Goal: Task Accomplishment & Management: Use online tool/utility

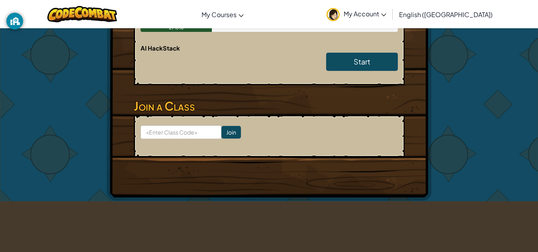
scroll to position [223, 0]
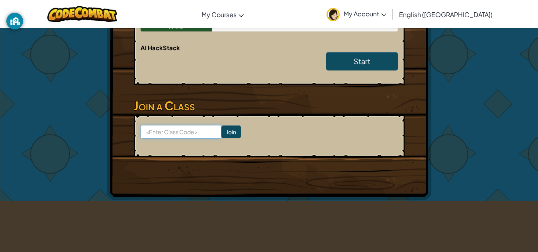
click at [177, 127] on input at bounding box center [181, 132] width 81 height 14
type input "LeafDeepZap"
click at [230, 136] on input "Join" at bounding box center [232, 132] width 20 height 13
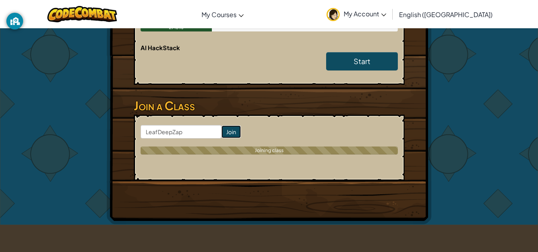
click at [227, 132] on input "Join" at bounding box center [232, 132] width 20 height 13
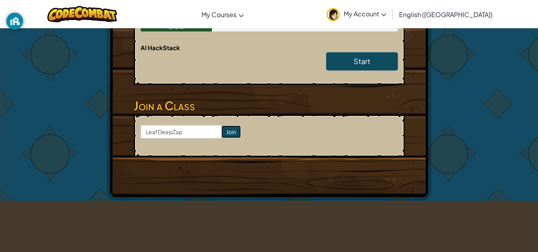
click at [230, 129] on input "Join" at bounding box center [232, 132] width 20 height 13
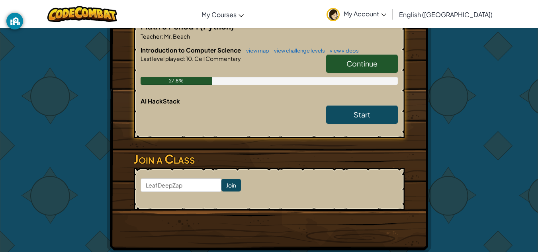
scroll to position [142, 0]
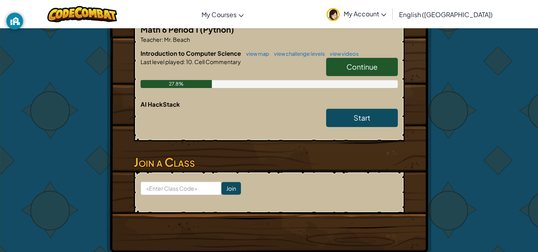
scroll to position [165, 0]
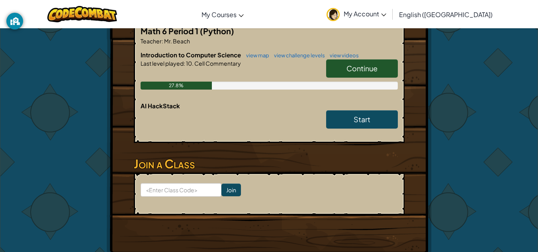
click at [363, 59] on link "Continue" at bounding box center [362, 68] width 72 height 18
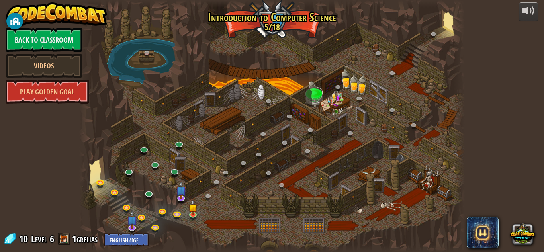
click at [434, 27] on div at bounding box center [272, 126] width 386 height 252
click at [192, 207] on img at bounding box center [193, 203] width 9 height 21
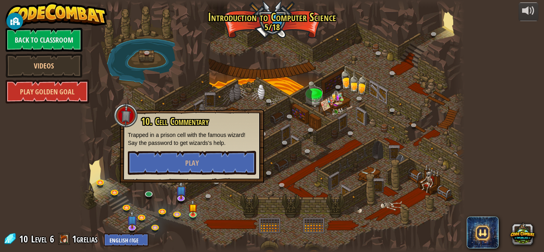
click at [209, 149] on div "10. Cell Commentary Trapped in a prison cell with the famous wizard! Say the pa…" at bounding box center [192, 145] width 128 height 59
click at [208, 157] on button "Play" at bounding box center [192, 163] width 128 height 24
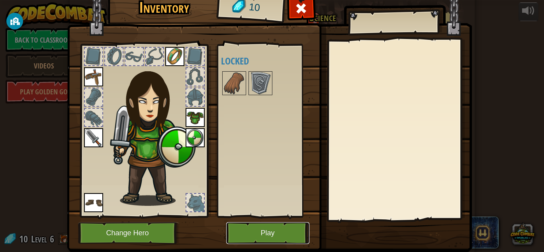
click at [260, 234] on button "Play" at bounding box center [267, 233] width 83 height 22
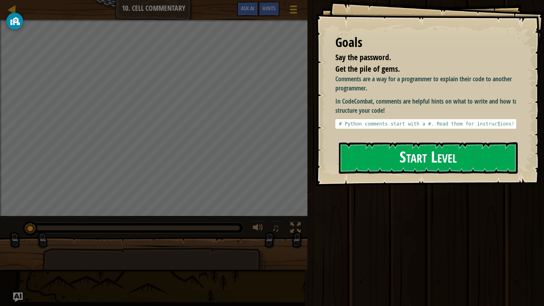
click at [375, 153] on button "Start Level" at bounding box center [428, 157] width 179 height 31
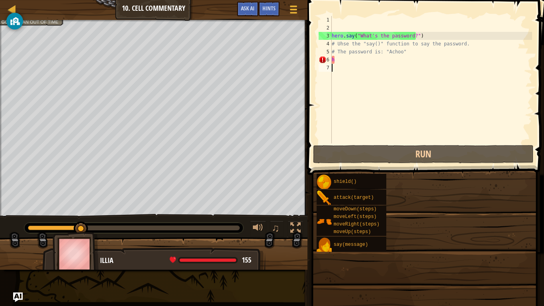
click at [375, 153] on div "Goals Say the password. Get the pile of gems. Comments are a way for a programm…" at bounding box center [272, 153] width 544 height 306
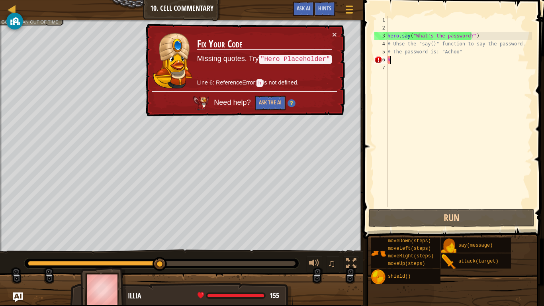
click at [393, 60] on div "hero . say ( "What's the password?" ) # Uhse the "say()" function to say the pa…" at bounding box center [459, 119] width 146 height 207
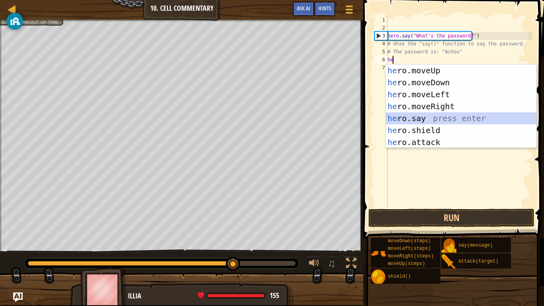
click at [421, 114] on div "he ro.moveUp press enter he ro.moveDown press enter he ro.moveLeft press enter …" at bounding box center [461, 119] width 151 height 108
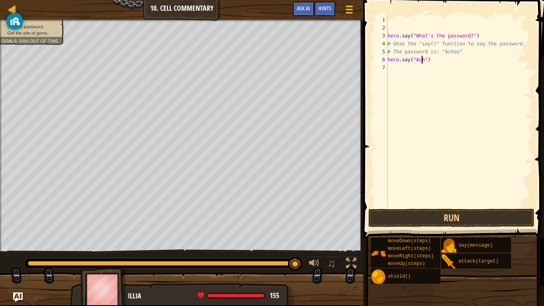
scroll to position [4, 3]
type textarea "hero.say("Achoo")"
click at [409, 216] on button "Run" at bounding box center [452, 218] width 166 height 18
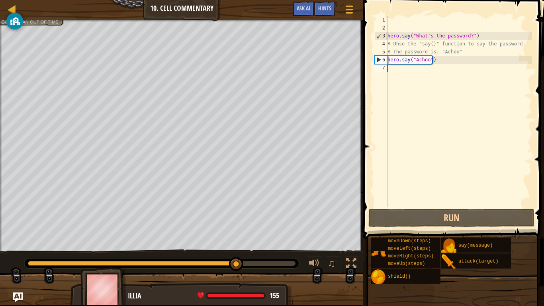
click at [394, 73] on div "hero . say ( "What's the password?" ) # Uhse the "say()" function to say the pa…" at bounding box center [459, 119] width 146 height 207
type textarea "h"
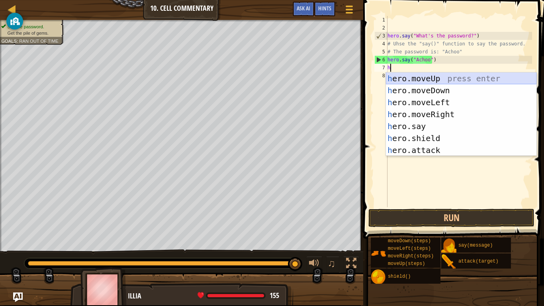
click at [436, 79] on div "h ero.moveUp press enter h ero.moveDown press enter h ero.moveLeft press enter …" at bounding box center [461, 127] width 151 height 108
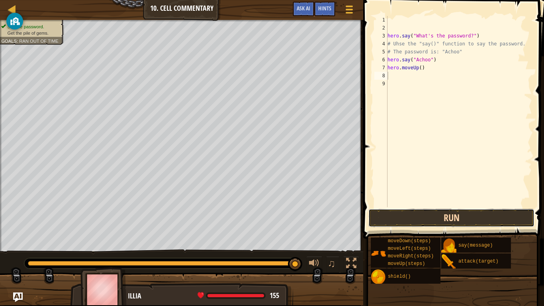
click at [453, 218] on button "Run" at bounding box center [452, 218] width 166 height 18
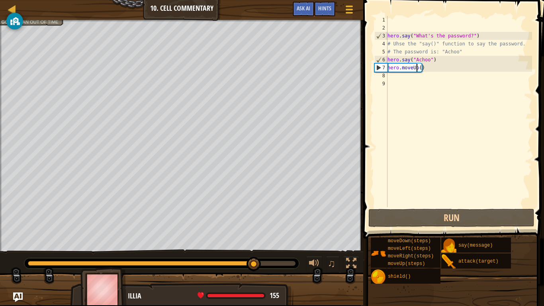
click at [418, 67] on div "hero . say ( "What's the password?" ) # Uhse the "say()" function to say the pa…" at bounding box center [459, 119] width 146 height 207
click at [419, 68] on div "hero . say ( "What's the password?" ) # Uhse the "say()" function to say the pa…" at bounding box center [459, 119] width 146 height 207
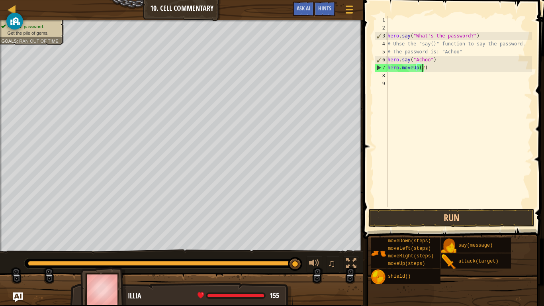
scroll to position [4, 3]
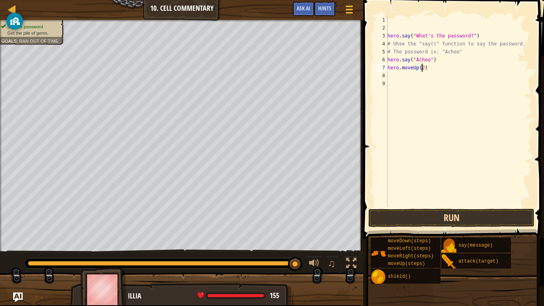
type textarea "hero.moveUp(2)"
click at [416, 216] on button "Run" at bounding box center [452, 218] width 166 height 18
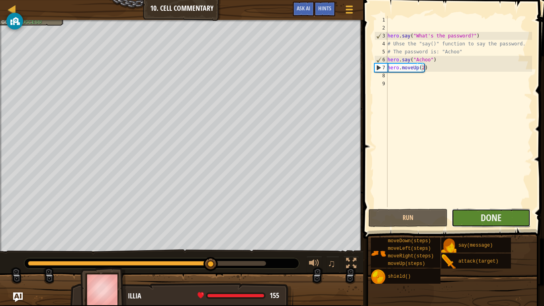
click at [478, 213] on button "Done" at bounding box center [491, 218] width 79 height 18
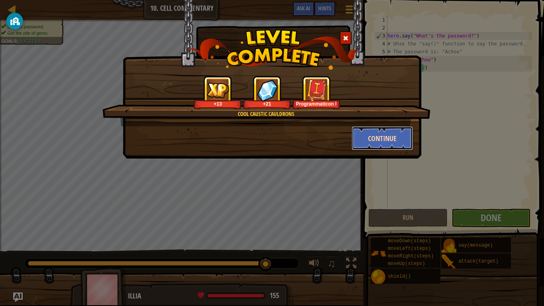
click at [391, 130] on button "Continue" at bounding box center [383, 138] width 62 height 24
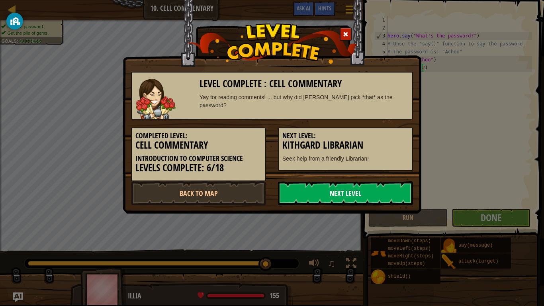
click at [370, 187] on link "Next Level" at bounding box center [345, 193] width 135 height 24
